Goal: Task Accomplishment & Management: Use online tool/utility

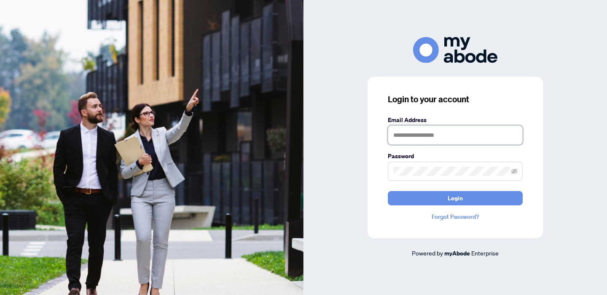
click at [457, 134] on input "text" at bounding box center [455, 135] width 135 height 19
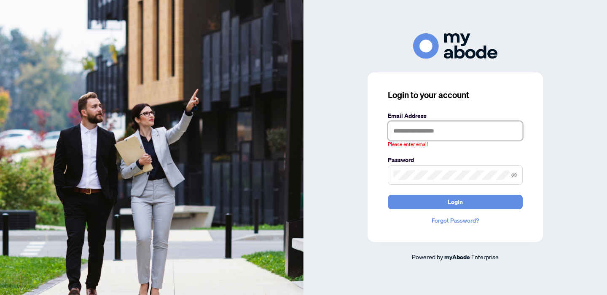
type input "**********"
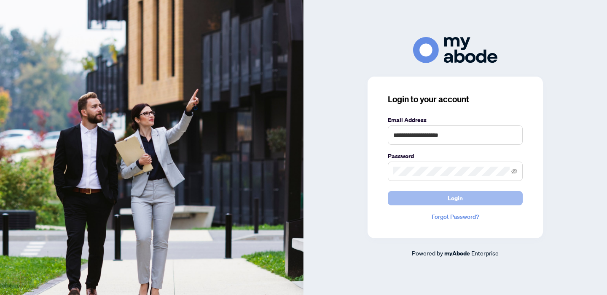
click at [478, 198] on button "Login" at bounding box center [455, 198] width 135 height 14
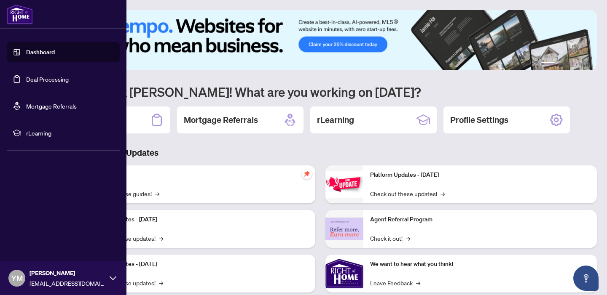
click at [48, 77] on link "Deal Processing" at bounding box center [47, 79] width 43 height 8
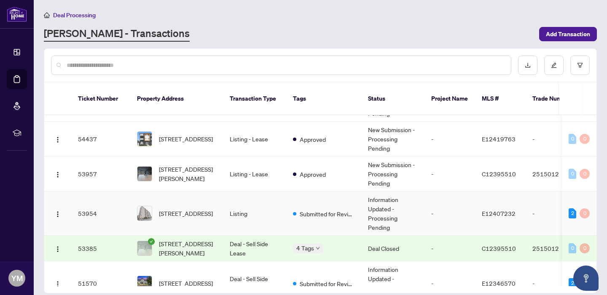
scroll to position [38, 0]
click at [192, 239] on span "[STREET_ADDRESS][PERSON_NAME]" at bounding box center [187, 248] width 57 height 19
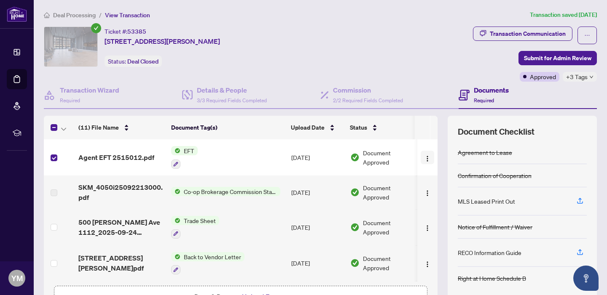
click at [425, 155] on img "button" at bounding box center [427, 158] width 7 height 7
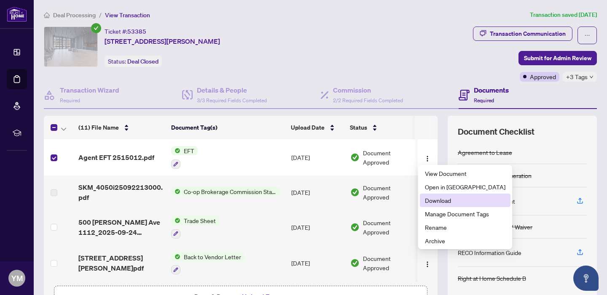
click at [435, 200] on span "Download" at bounding box center [465, 200] width 80 height 9
